Goal: Task Accomplishment & Management: Use online tool/utility

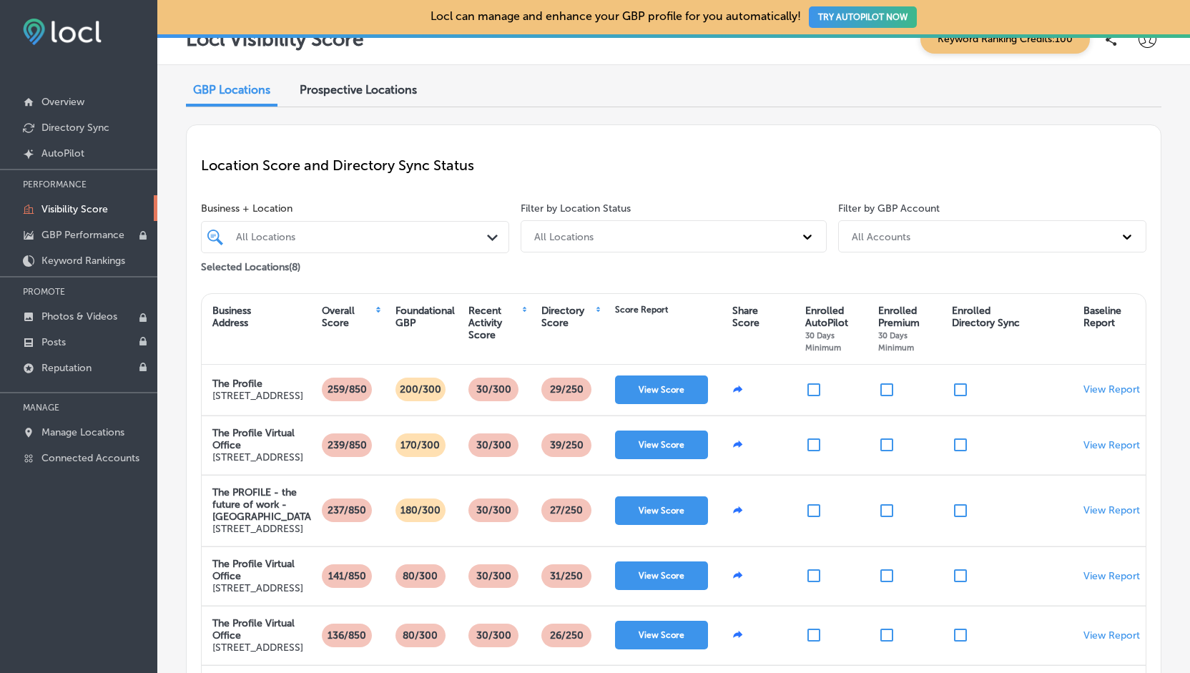
scroll to position [20, 0]
click at [60, 240] on link "GBP Performance" at bounding box center [78, 234] width 157 height 26
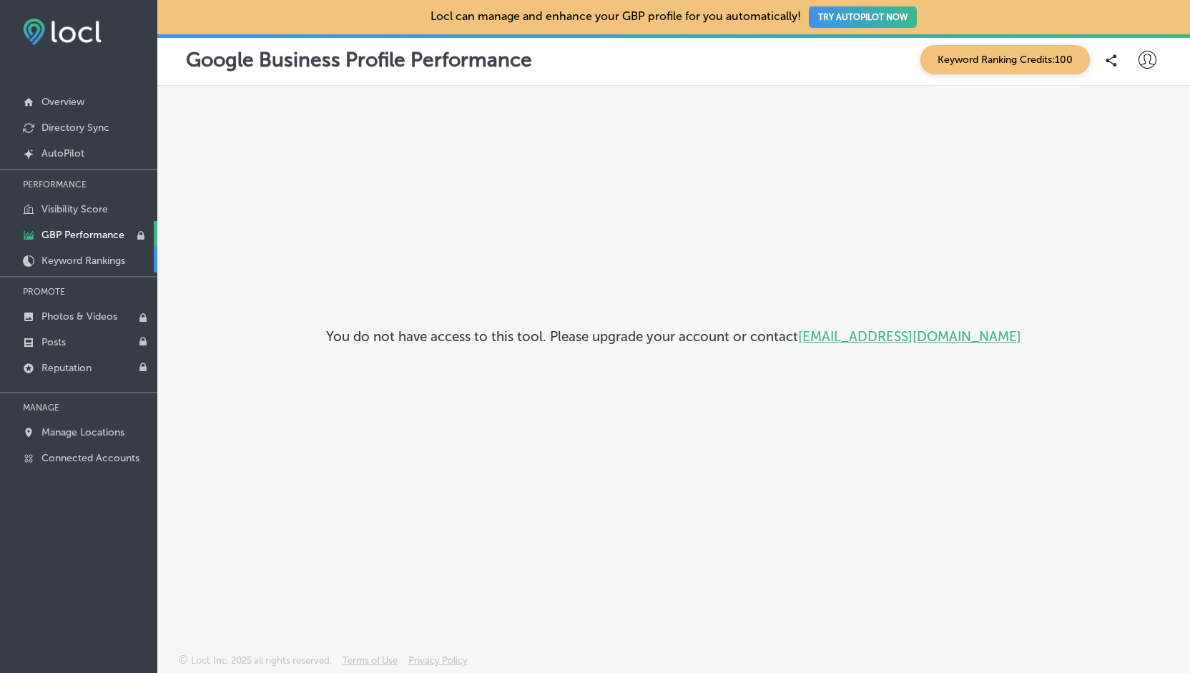
click at [66, 257] on p "Keyword Rankings" at bounding box center [83, 261] width 84 height 12
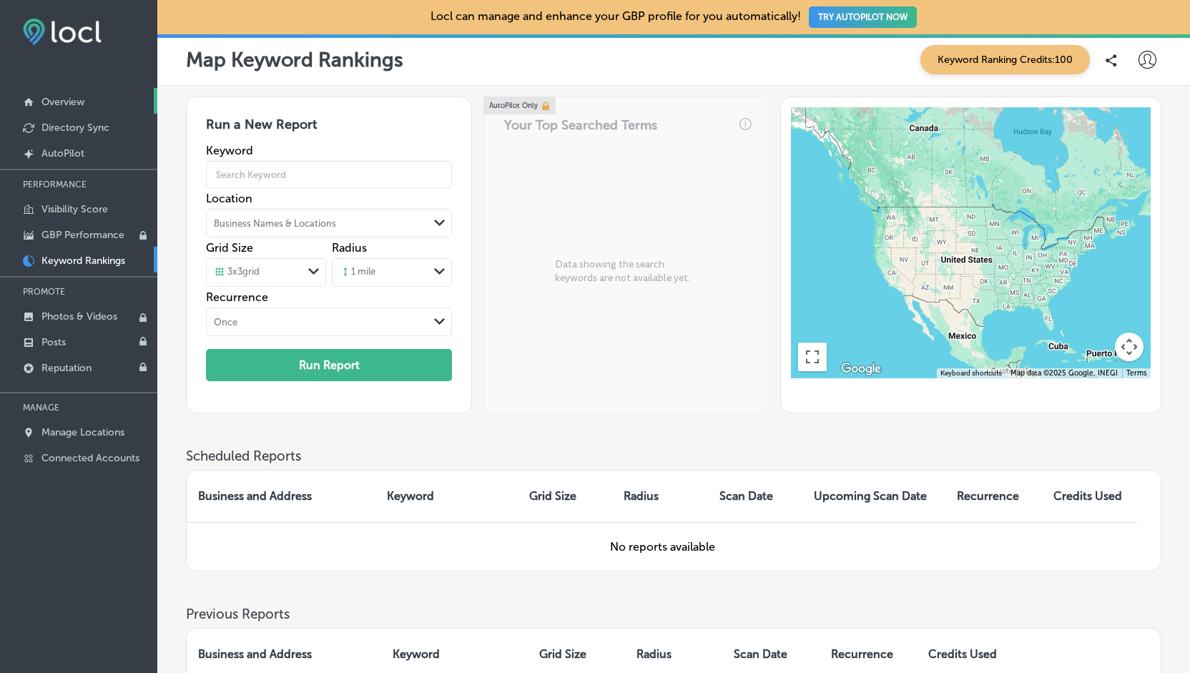
click at [83, 97] on p "Overview" at bounding box center [62, 102] width 43 height 12
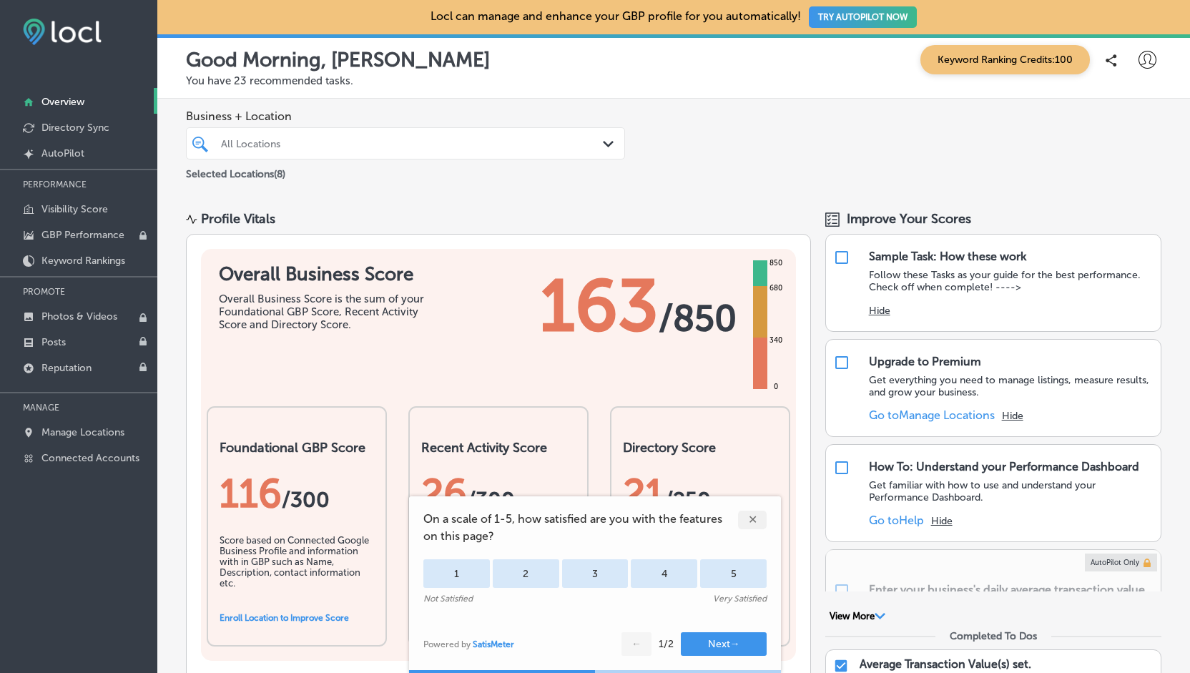
click at [748, 523] on div "✕" at bounding box center [752, 520] width 29 height 19
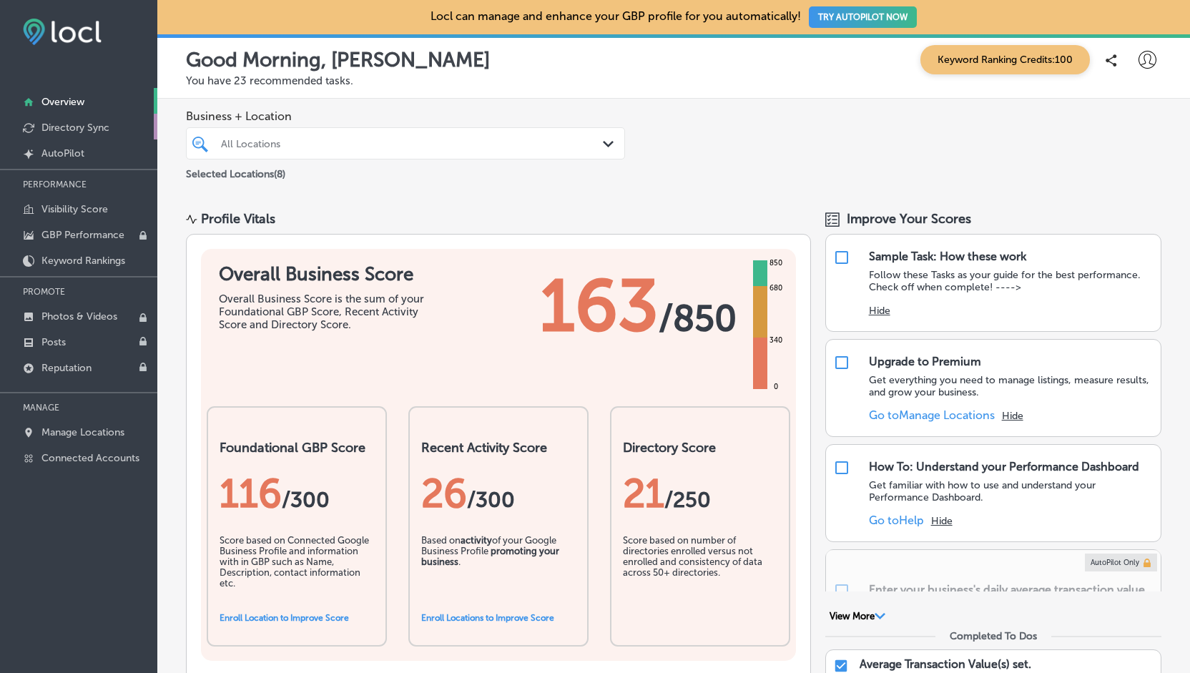
click at [82, 131] on p "Directory Sync" at bounding box center [75, 128] width 68 height 12
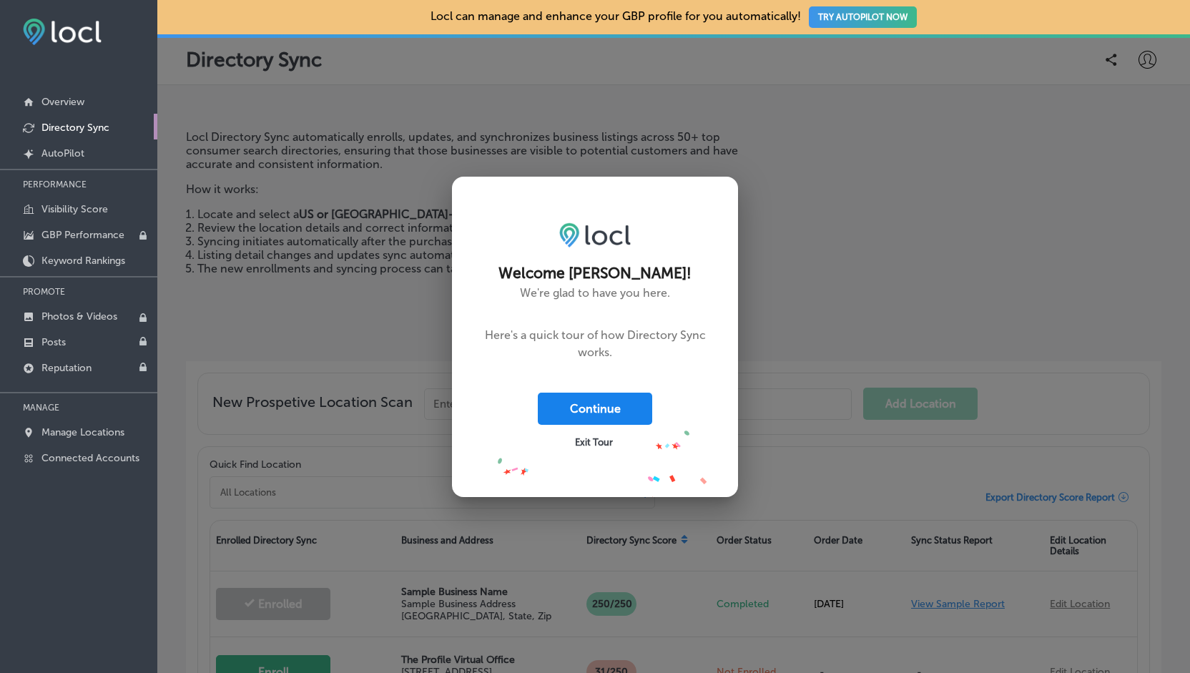
click at [588, 417] on button "Continue" at bounding box center [595, 409] width 114 height 32
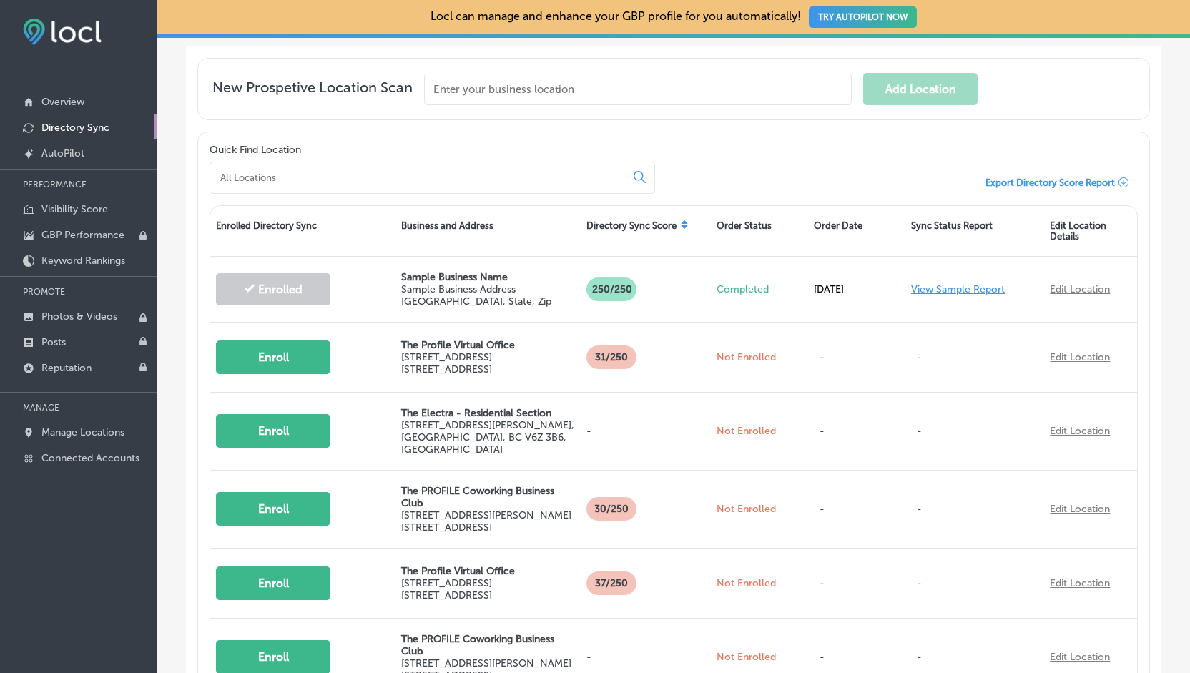
scroll to position [315, 0]
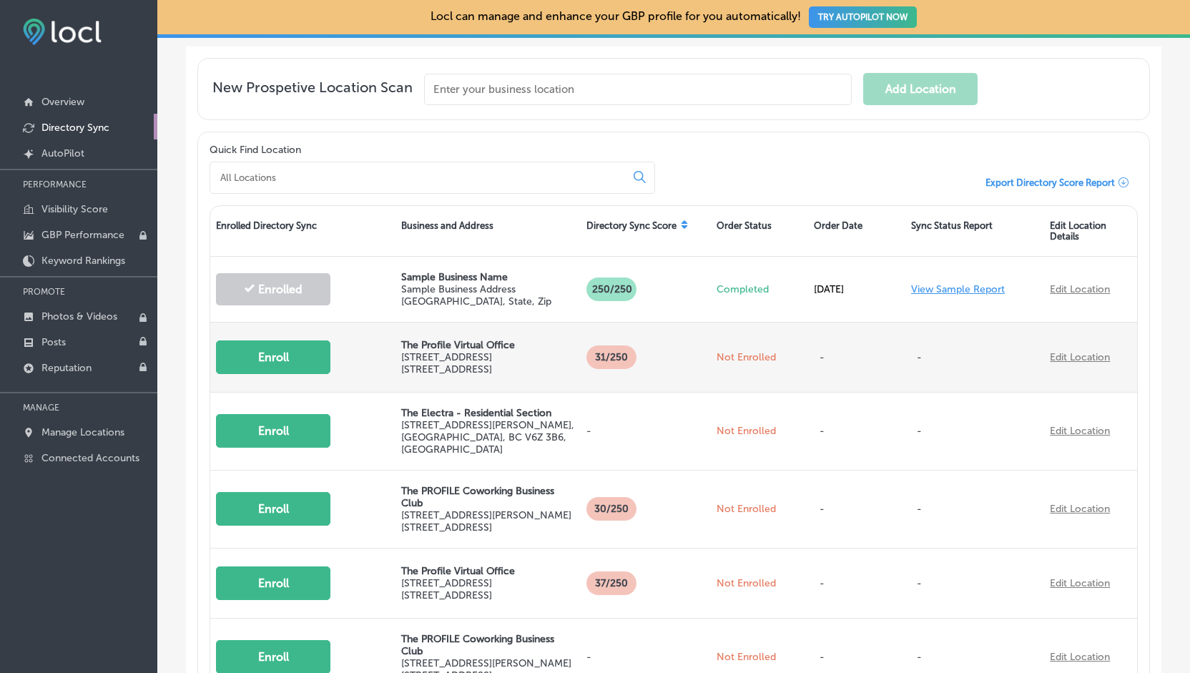
click at [270, 348] on button "Enroll" at bounding box center [273, 358] width 114 height 34
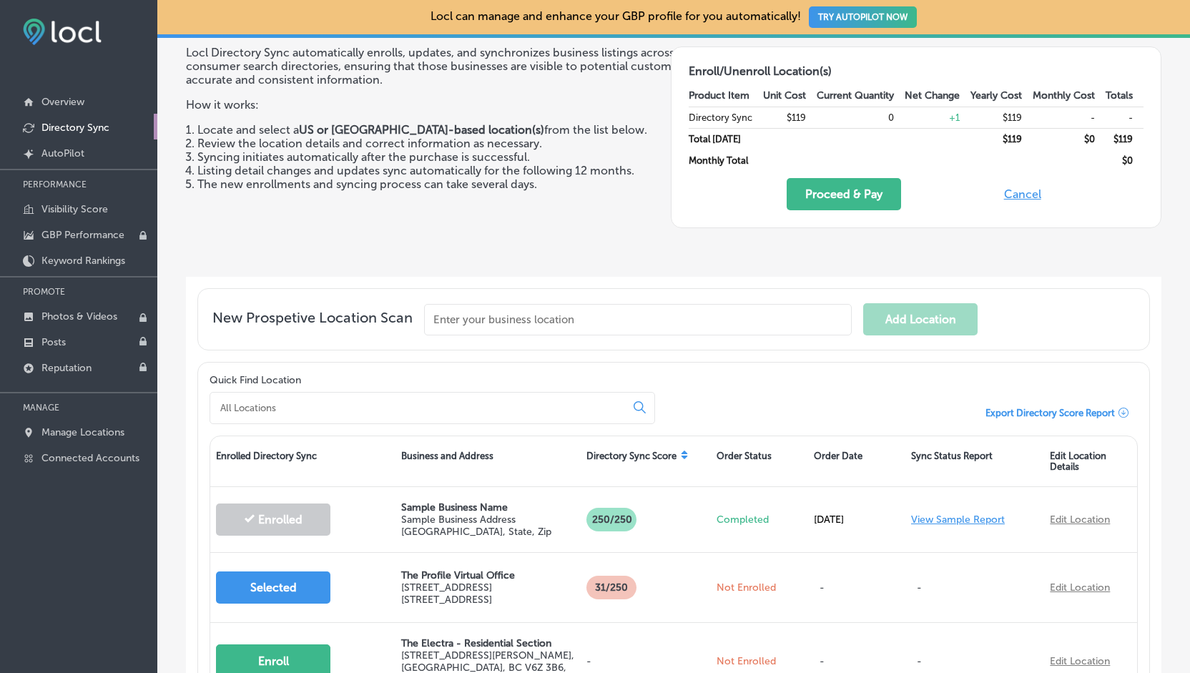
scroll to position [0, 0]
